Goal: Task Accomplishment & Management: Manage account settings

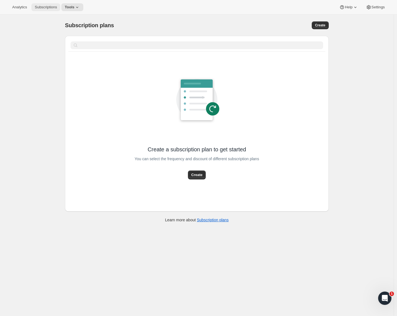
click at [46, 9] on button "Subscriptions" at bounding box center [45, 7] width 29 height 8
